Goal: Check status

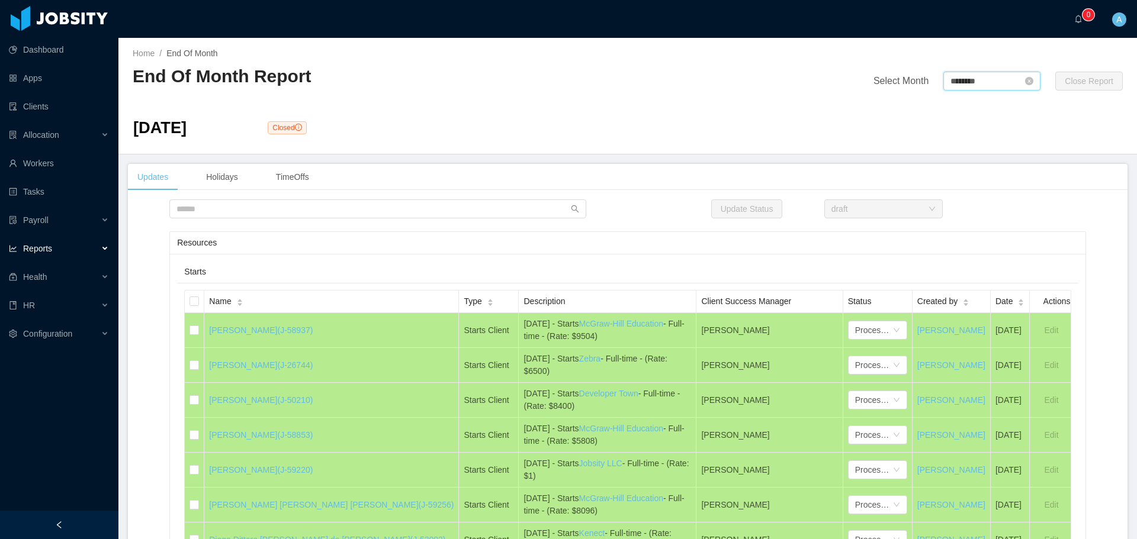
click at [970, 89] on input "********" at bounding box center [991, 81] width 97 height 19
click at [1082, 83] on link at bounding box center [1077, 81] width 15 height 23
click at [1008, 185] on link "Aug" at bounding box center [1008, 186] width 24 height 14
type input "********"
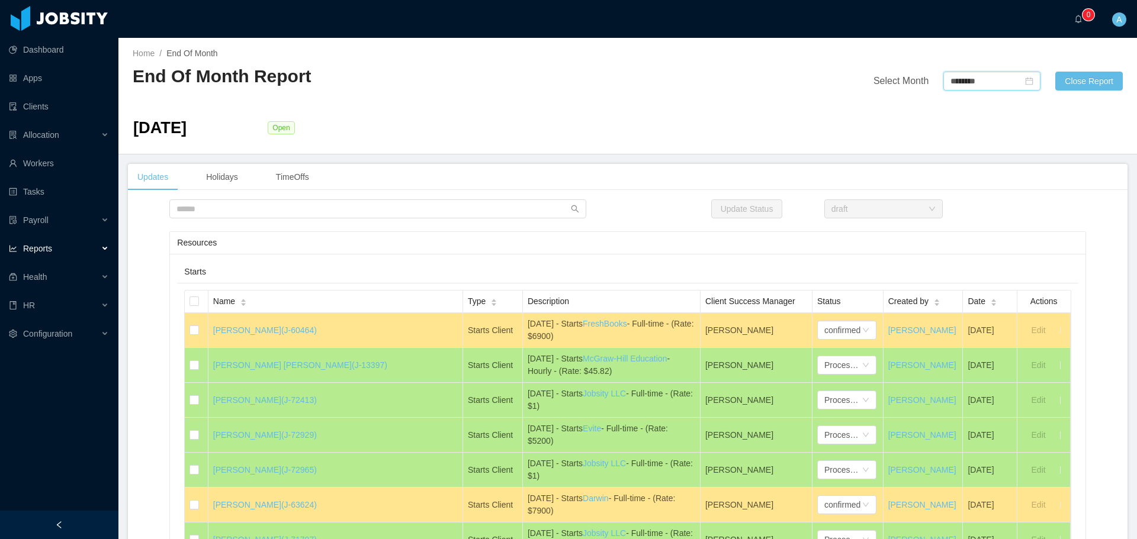
scroll to position [59, 0]
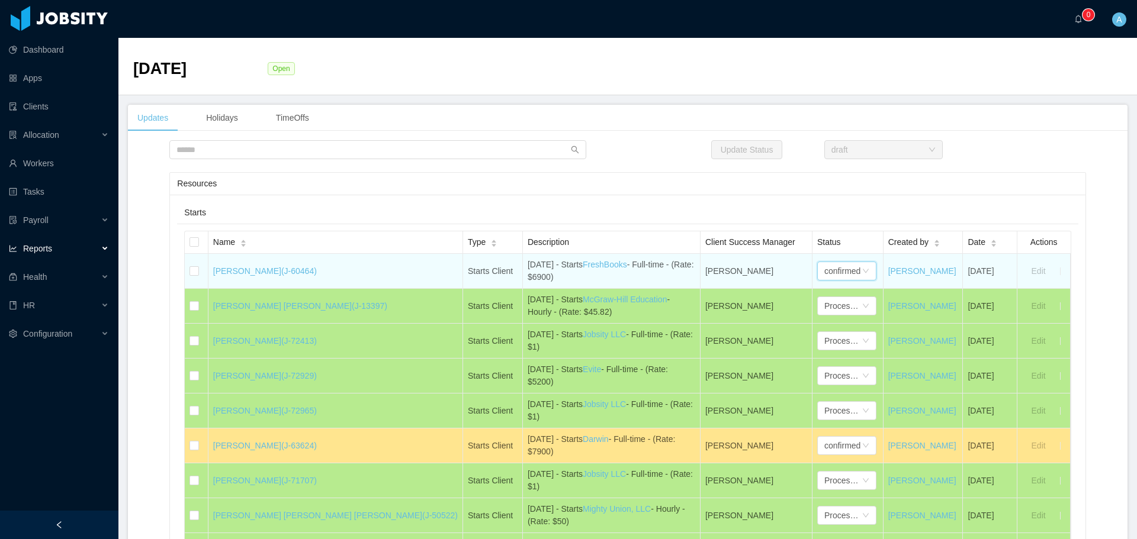
click at [824, 272] on div "confirmed" at bounding box center [842, 271] width 36 height 18
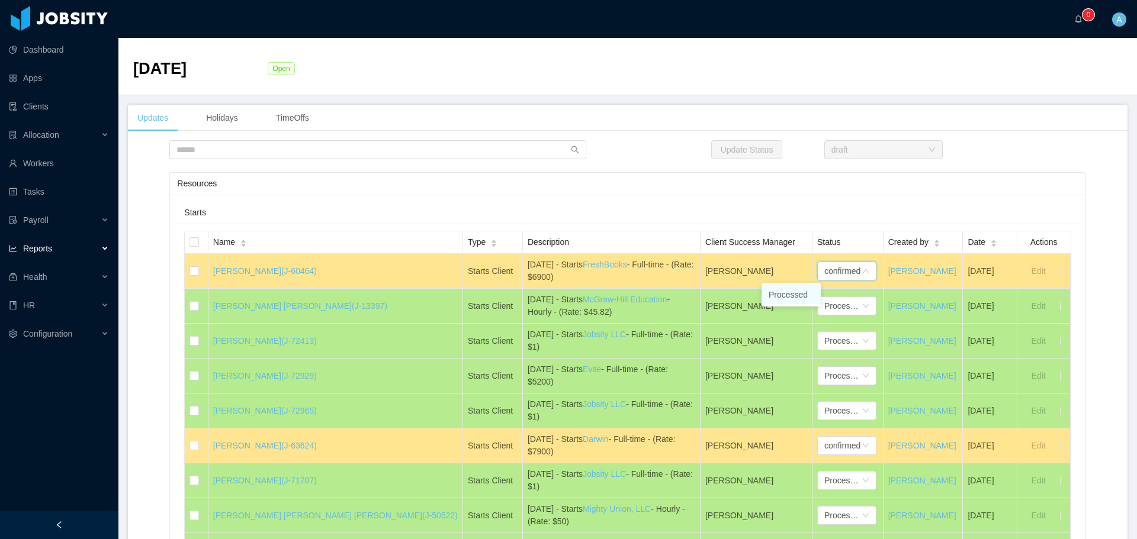
click at [792, 292] on li "Processed" at bounding box center [790, 294] width 59 height 19
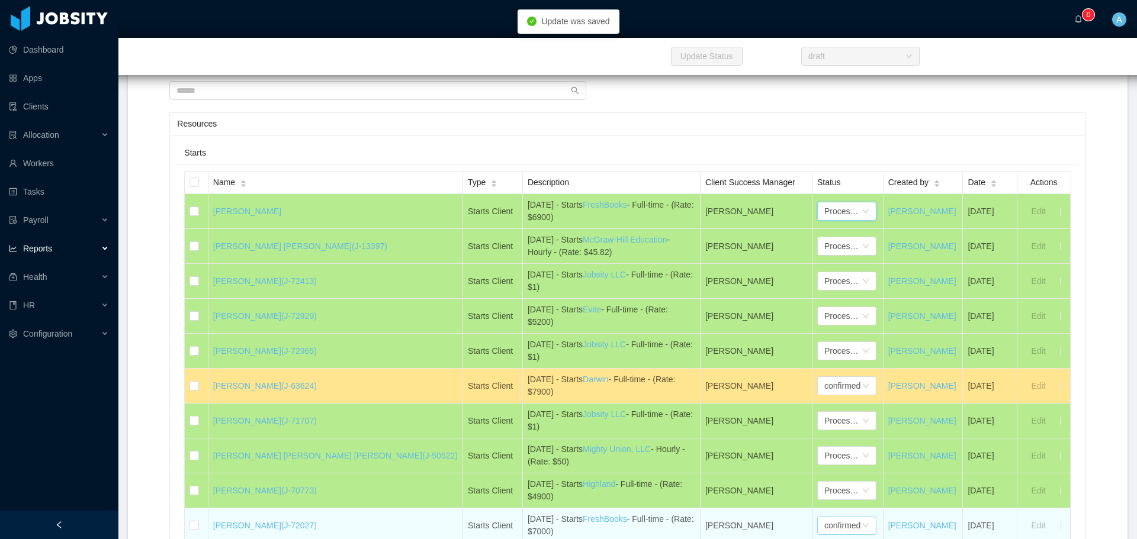
scroll to position [178, 0]
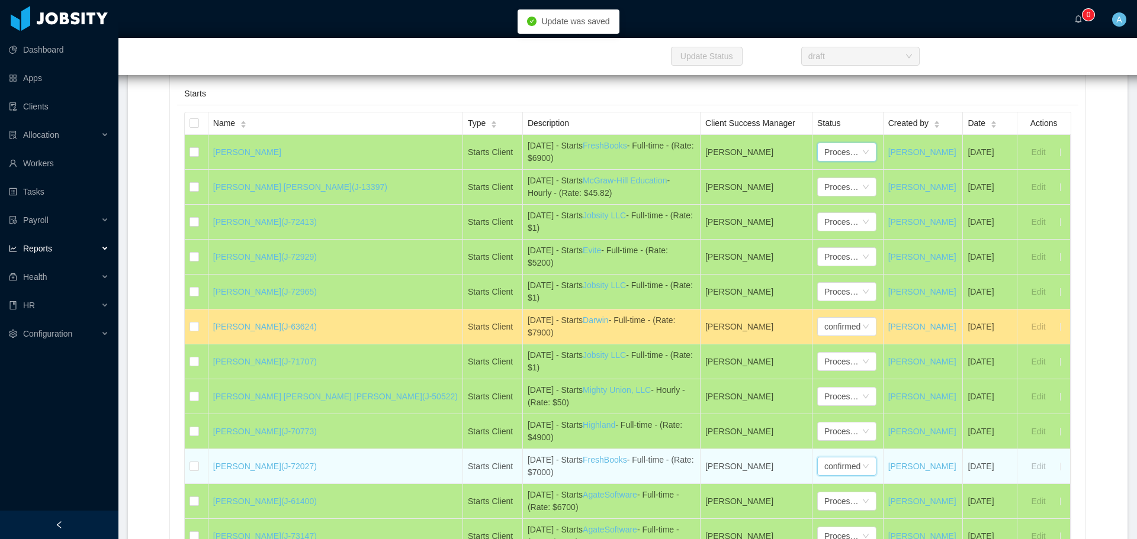
click at [824, 466] on div "confirmed" at bounding box center [842, 467] width 36 height 18
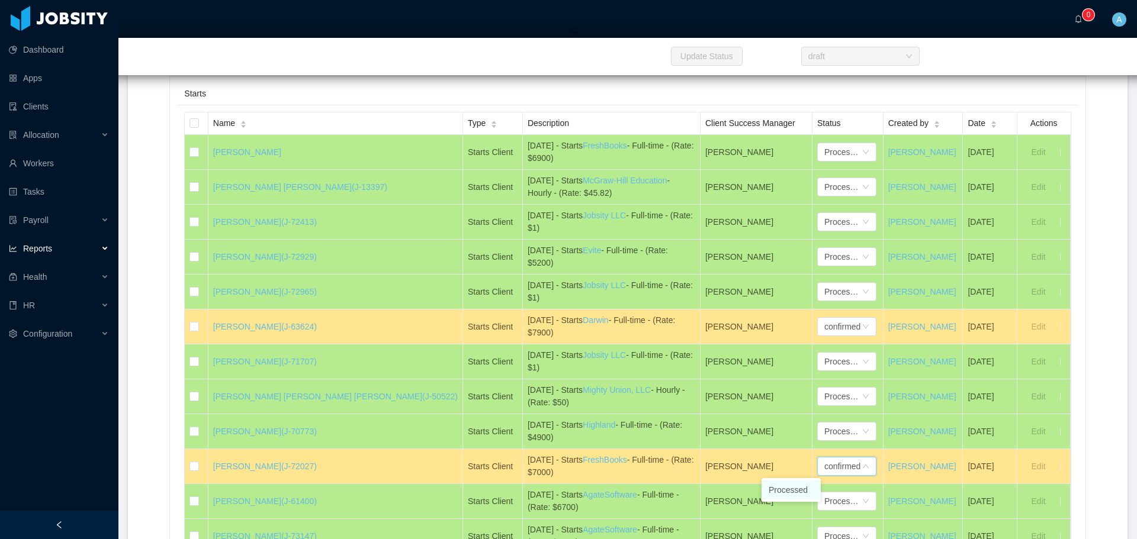
click at [796, 487] on li "Processed" at bounding box center [790, 490] width 59 height 19
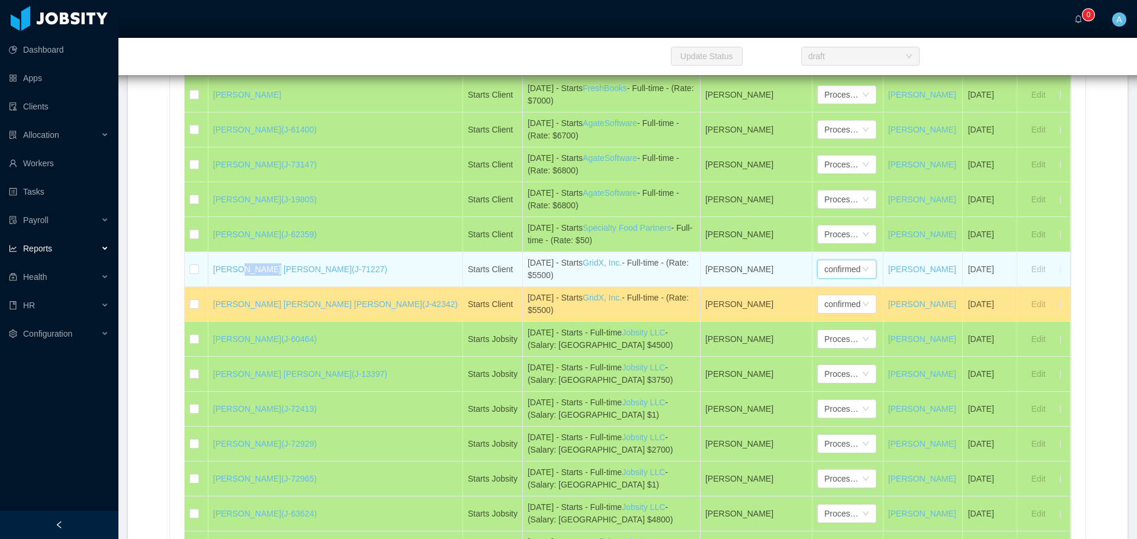
click at [824, 270] on div "confirmed" at bounding box center [842, 269] width 36 height 18
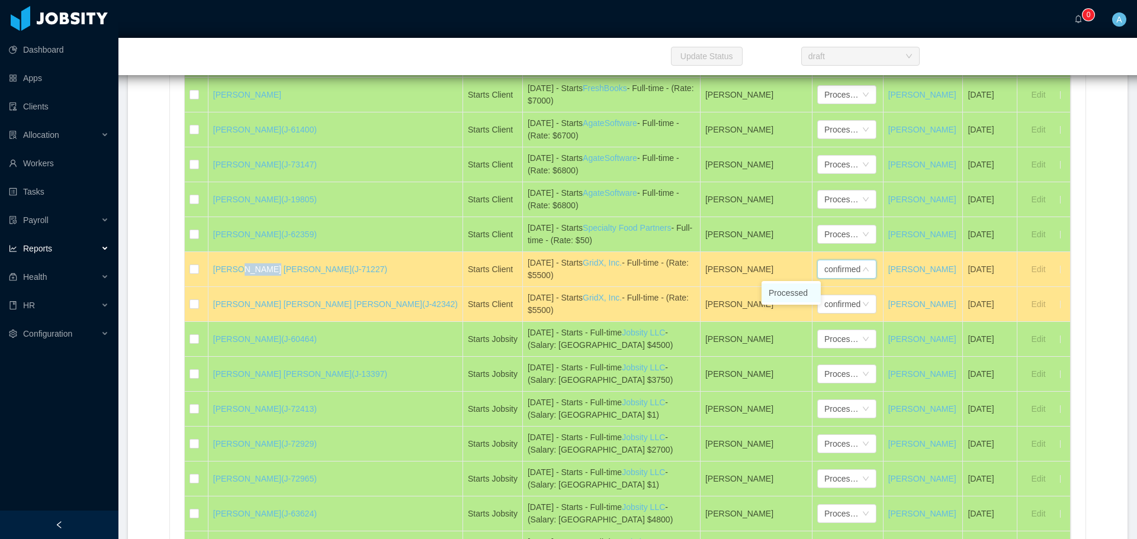
click at [806, 294] on li "Processed" at bounding box center [790, 293] width 59 height 19
